Goal: Task Accomplishment & Management: Manage account settings

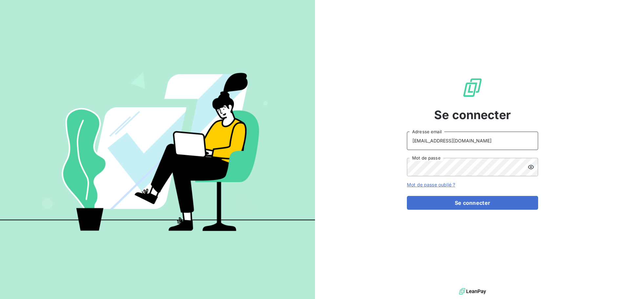
click at [484, 144] on input "recouvrement@serpe.fr" at bounding box center [472, 140] width 131 height 18
type input "raimundo@serpe.fr"
click at [463, 202] on button "Se connecter" at bounding box center [472, 203] width 131 height 14
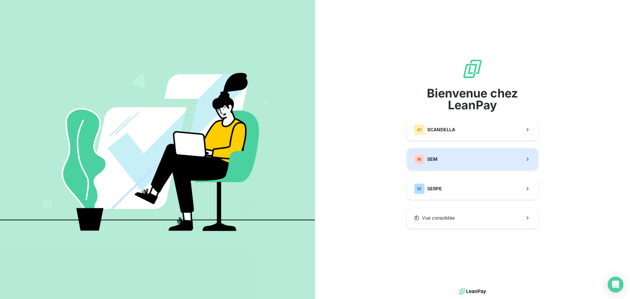
click at [450, 157] on button "SE SEM" at bounding box center [472, 159] width 131 height 22
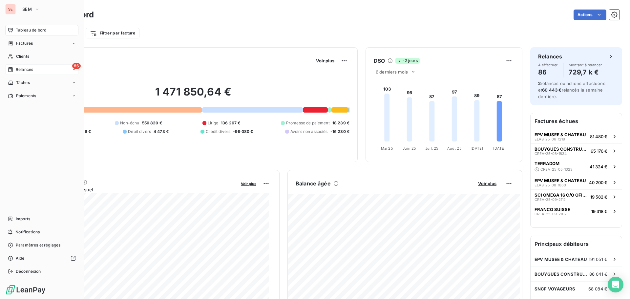
click at [25, 68] on span "Relances" at bounding box center [24, 70] width 17 height 6
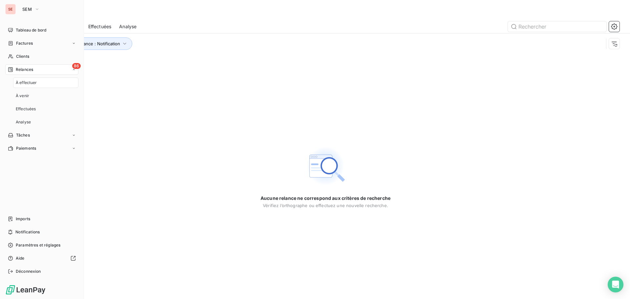
click at [25, 68] on span "Relances" at bounding box center [24, 70] width 17 height 6
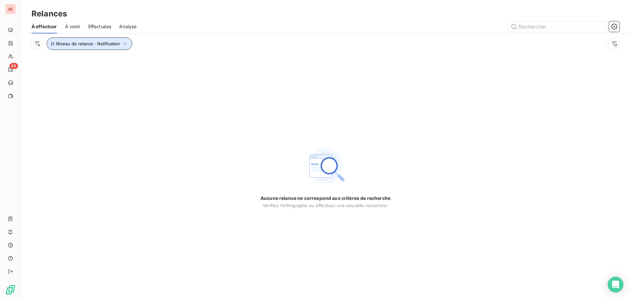
click at [125, 46] on icon "button" at bounding box center [124, 43] width 7 height 7
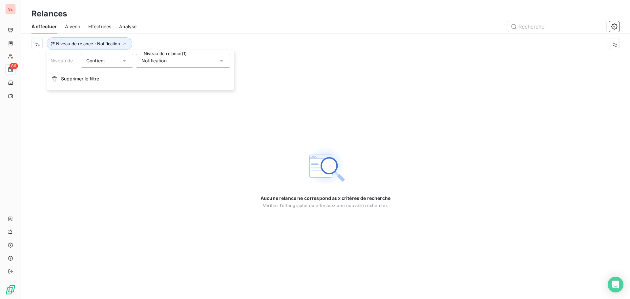
click at [158, 61] on span "Notification" at bounding box center [153, 60] width 25 height 7
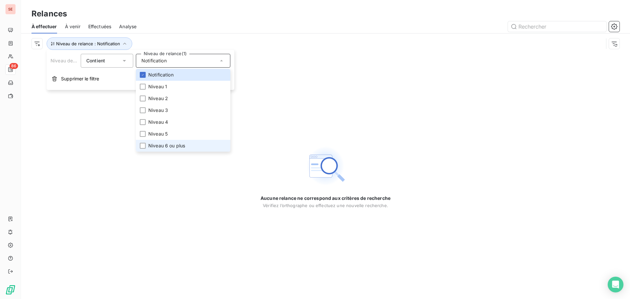
click at [168, 146] on span "Niveau 6 ou plus" at bounding box center [166, 145] width 37 height 7
click at [165, 136] on span "Niveau 5" at bounding box center [157, 134] width 19 height 7
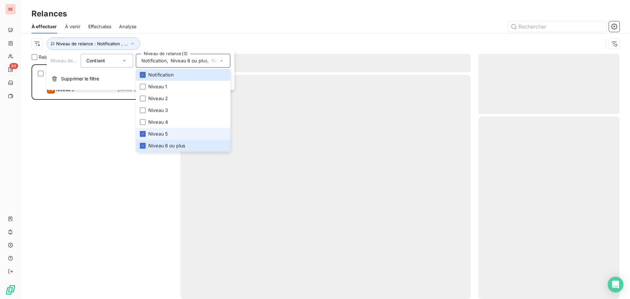
scroll to position [230, 136]
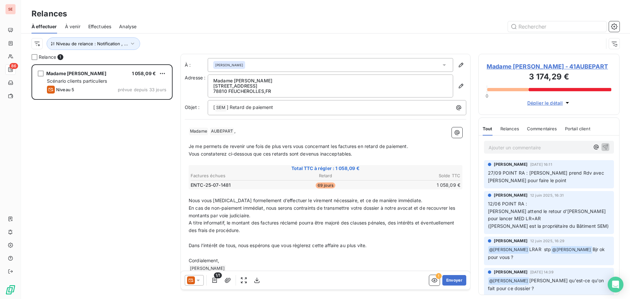
click at [71, 169] on div "Madame Catherine AUBEPART 1 058,09 € Scénario clients particuliers Niveau 5 pré…" at bounding box center [101, 181] width 141 height 234
click at [127, 39] on button "Niveau de relance : Notification , ..." at bounding box center [93, 43] width 93 height 12
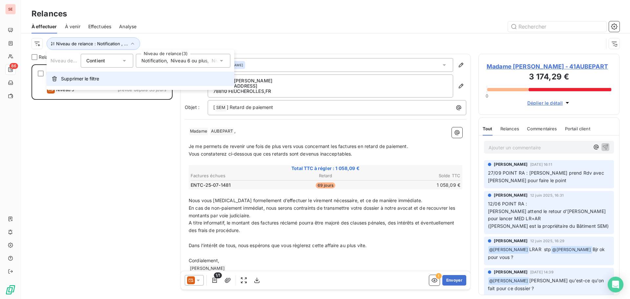
click at [71, 77] on span "Supprimer le filtre" at bounding box center [80, 78] width 38 height 7
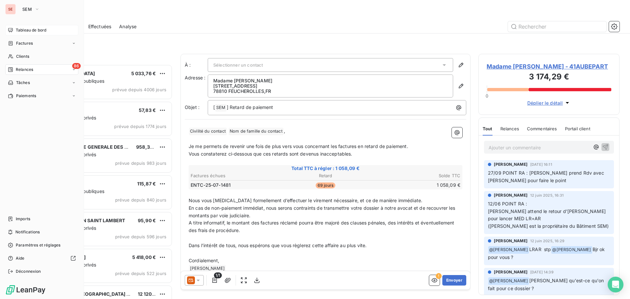
click at [31, 29] on span "Tableau de bord" at bounding box center [31, 30] width 30 height 6
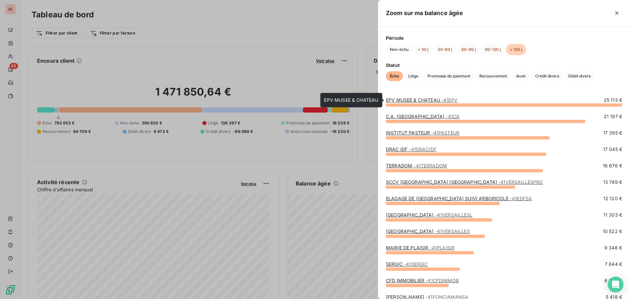
click at [418, 98] on link "EPV MUSEE & CHATEAU - 41EPV" at bounding box center [421, 100] width 71 height 6
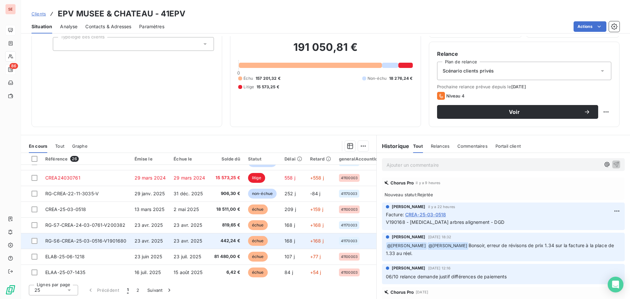
scroll to position [151, 0]
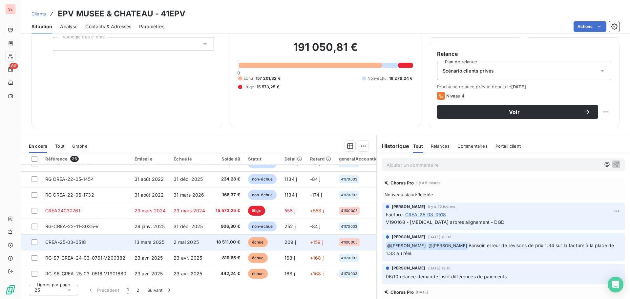
click at [158, 243] on span "13 mars 2025" at bounding box center [149, 242] width 30 height 6
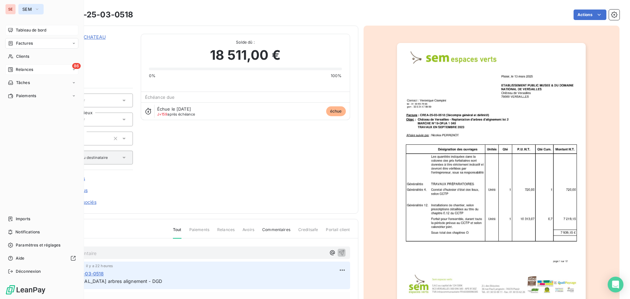
click at [35, 11] on icon "button" at bounding box center [36, 9] width 5 height 7
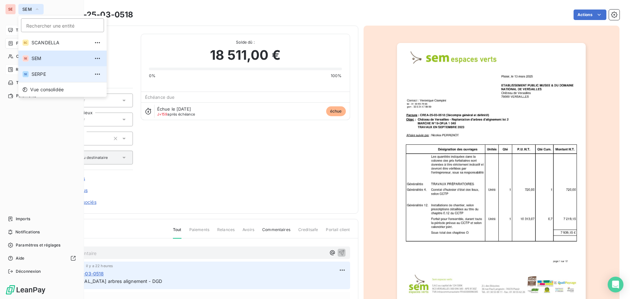
click at [40, 72] on span "SERPE" at bounding box center [60, 74] width 58 height 7
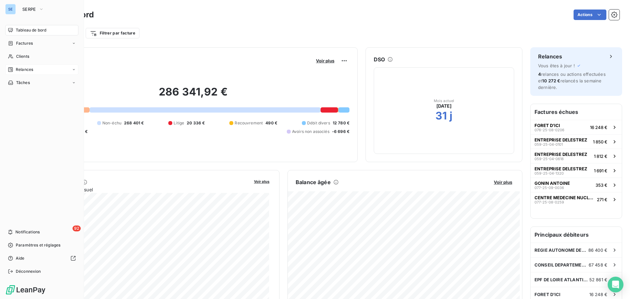
click at [26, 70] on span "Relances" at bounding box center [24, 70] width 17 height 6
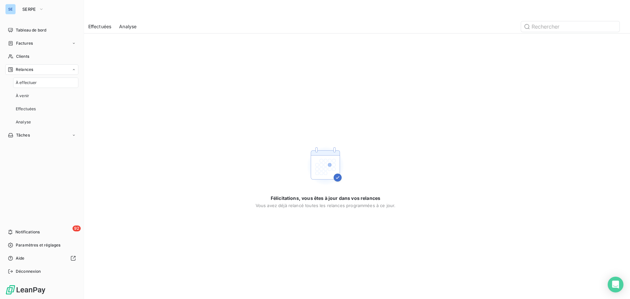
click at [34, 84] on span "À effectuer" at bounding box center [26, 83] width 21 height 6
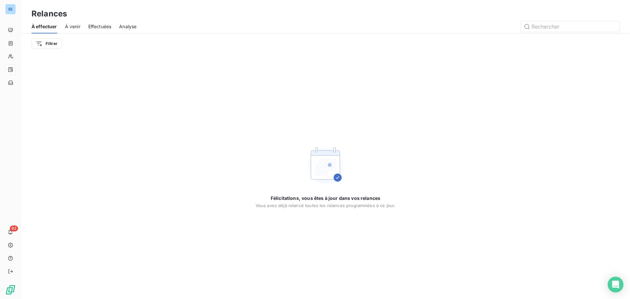
click at [78, 27] on span "À venir" at bounding box center [72, 26] width 15 height 7
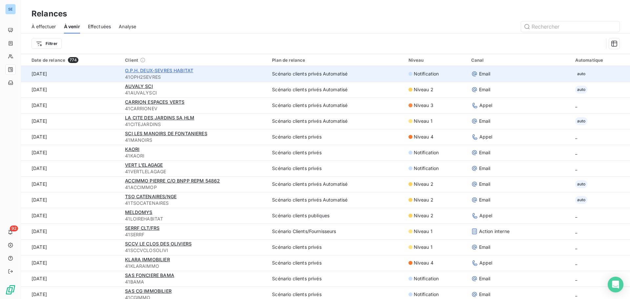
click at [155, 70] on span "O.P.H. DEUX-SEVRES HABITAT" at bounding box center [159, 71] width 68 height 6
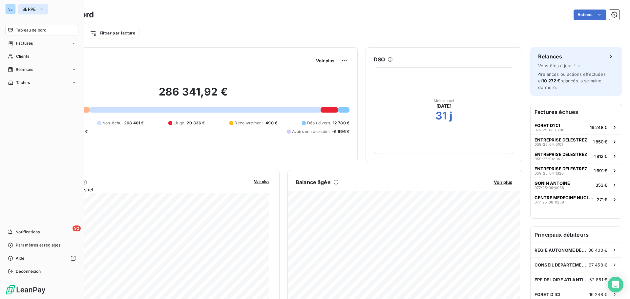
click at [43, 9] on icon "button" at bounding box center [41, 9] width 5 height 7
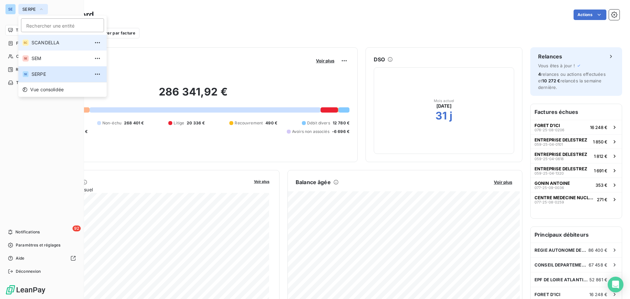
click at [46, 45] on span "SCANDELLA" at bounding box center [60, 42] width 58 height 7
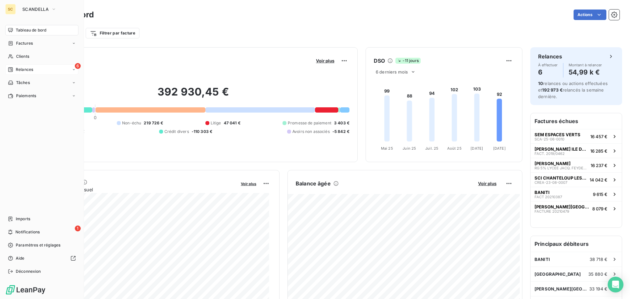
click at [26, 70] on span "Relances" at bounding box center [24, 70] width 17 height 6
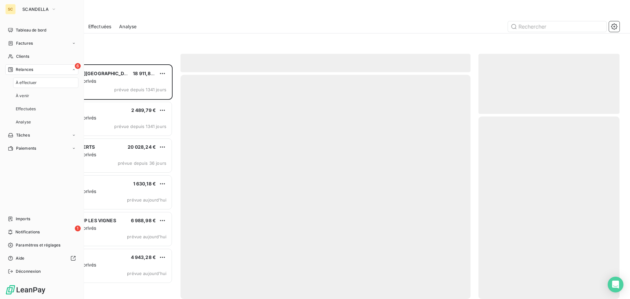
scroll to position [230, 136]
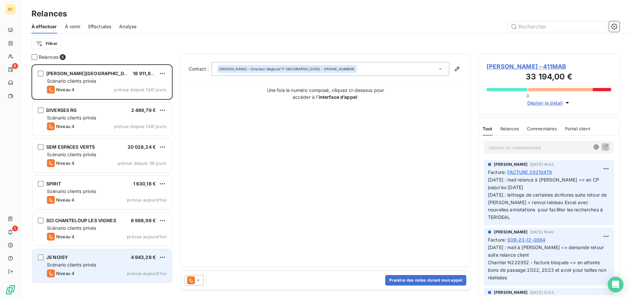
click at [96, 266] on span "Scénario clients privés" at bounding box center [71, 265] width 49 height 6
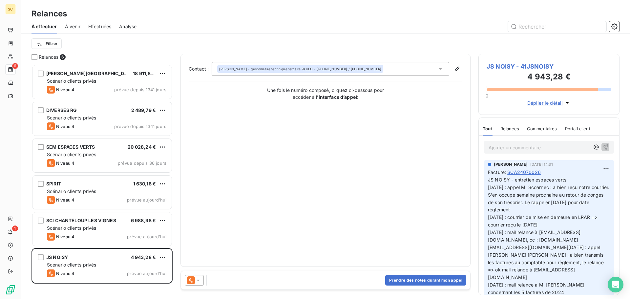
click at [496, 66] on span "JS NOISY - 41JSNOISY" at bounding box center [548, 66] width 125 height 9
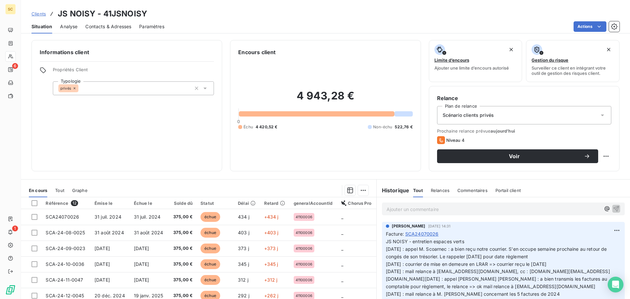
click at [118, 27] on span "Contacts & Adresses" at bounding box center [108, 26] width 46 height 7
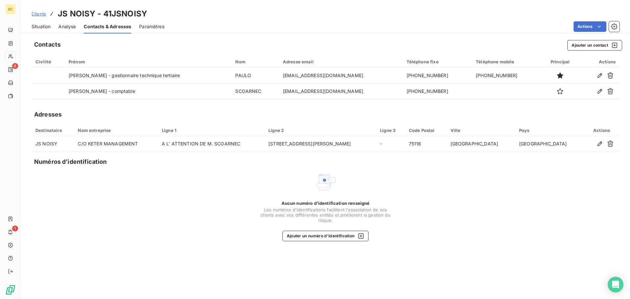
click at [40, 27] on span "Situation" at bounding box center [40, 26] width 19 height 7
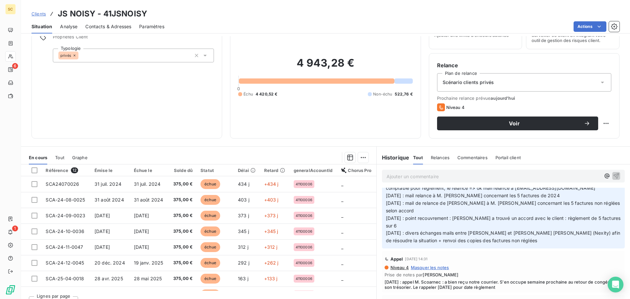
scroll to position [98, 0]
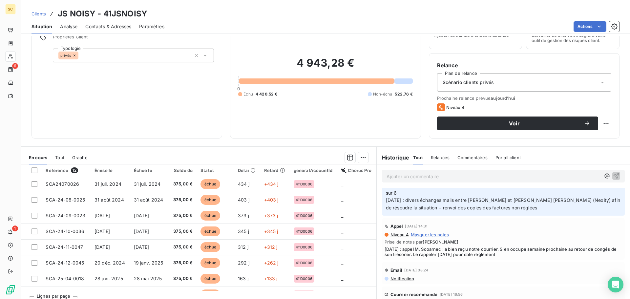
click at [396, 298] on span "Niveau 3" at bounding box center [399, 302] width 19 height 5
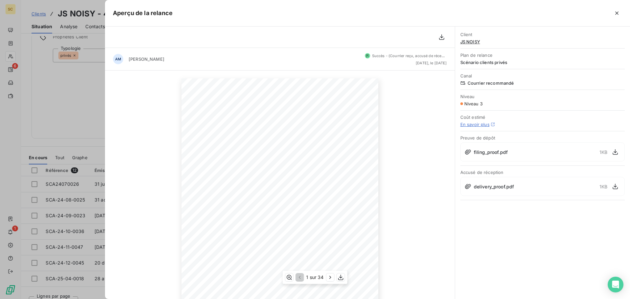
scroll to position [66, 0]
click at [329, 278] on icon "button" at bounding box center [330, 277] width 7 height 7
click at [62, 104] on div at bounding box center [315, 149] width 630 height 299
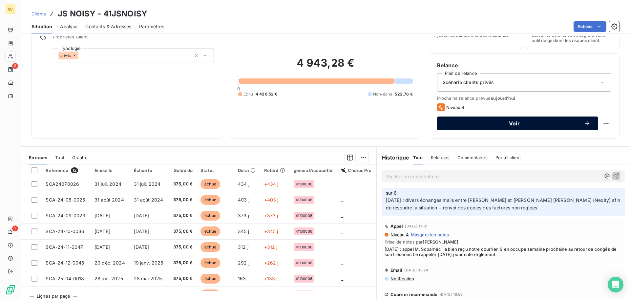
click at [519, 125] on span "Voir" at bounding box center [514, 123] width 139 height 5
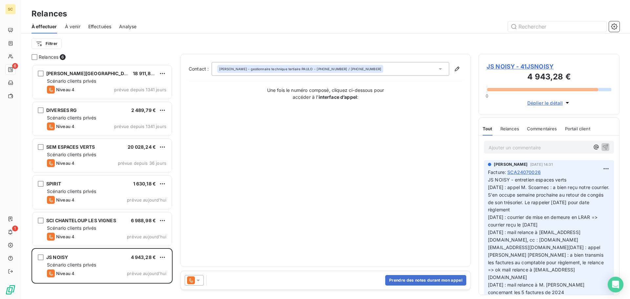
scroll to position [230, 136]
click at [407, 282] on button "Prendre des notes durant mon appel" at bounding box center [425, 280] width 81 height 10
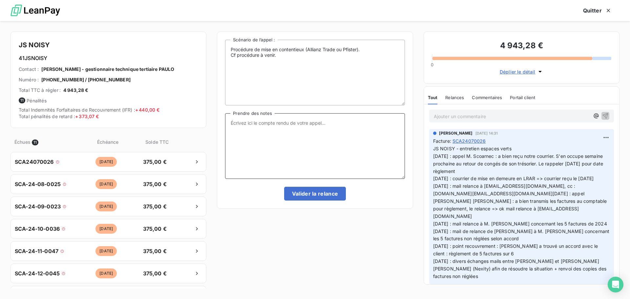
click at [291, 126] on textarea "Prendre des notes" at bounding box center [314, 146] width 179 height 66
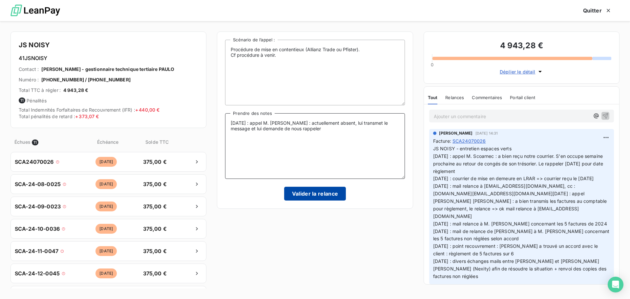
type textarea "08/10/25 : appel M. Scoarnec : actuellement absent, lui transmet le message et …"
click at [338, 199] on button "Valider la relance" at bounding box center [315, 194] width 62 height 14
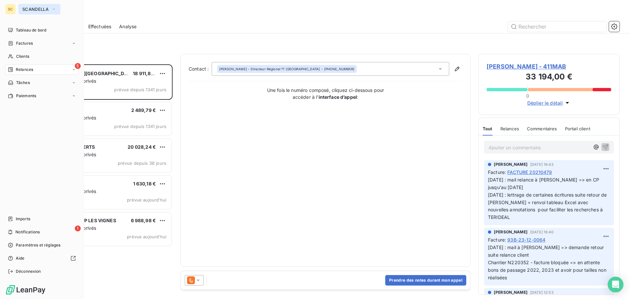
click at [37, 12] on button "SCANDELLA" at bounding box center [39, 9] width 42 height 10
click at [27, 270] on span "Déconnexion" at bounding box center [28, 271] width 25 height 6
